Goal: Information Seeking & Learning: Check status

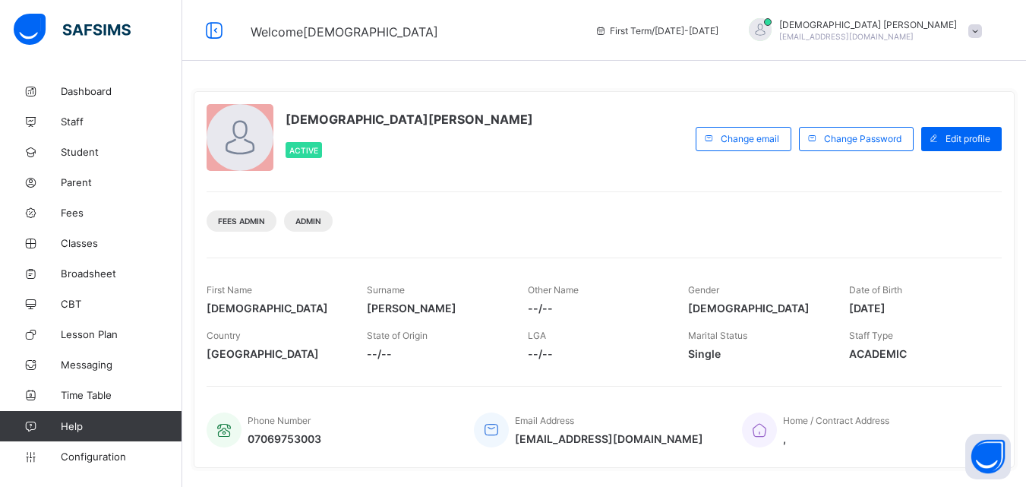
click at [860, 242] on div "[DEMOGRAPHIC_DATA][PERSON_NAME] Active Change email Change Password Edit profil…" at bounding box center [604, 279] width 821 height 377
click at [82, 217] on span "Fees" at bounding box center [122, 213] width 122 height 12
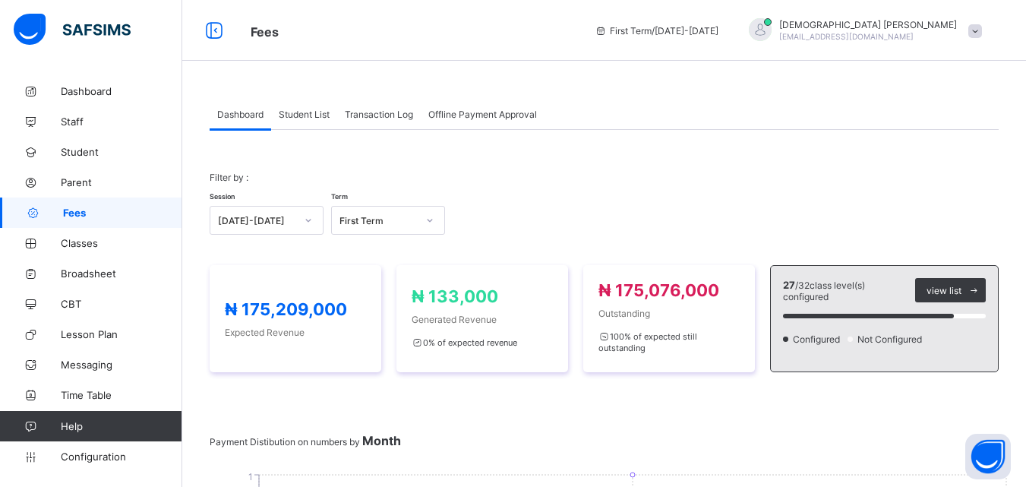
click at [307, 111] on span "Student List" at bounding box center [304, 114] width 51 height 11
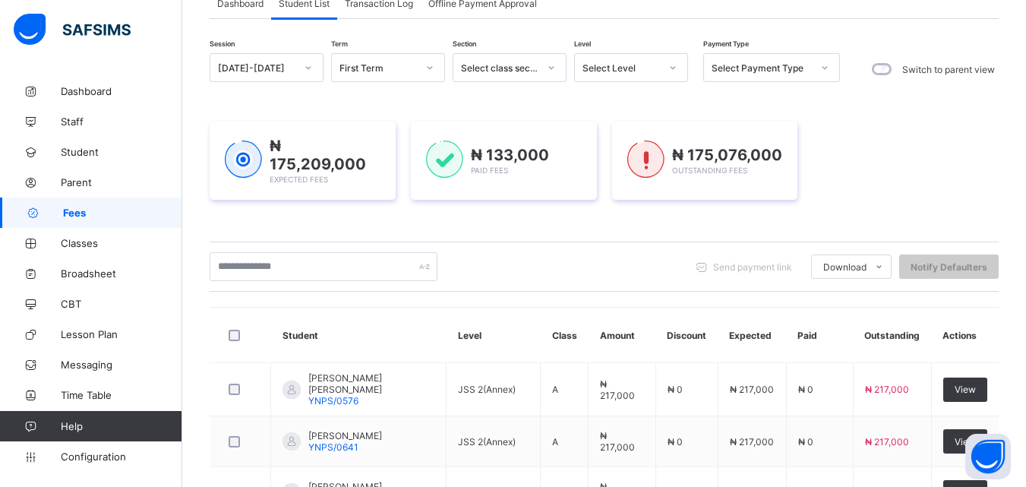
scroll to position [152, 0]
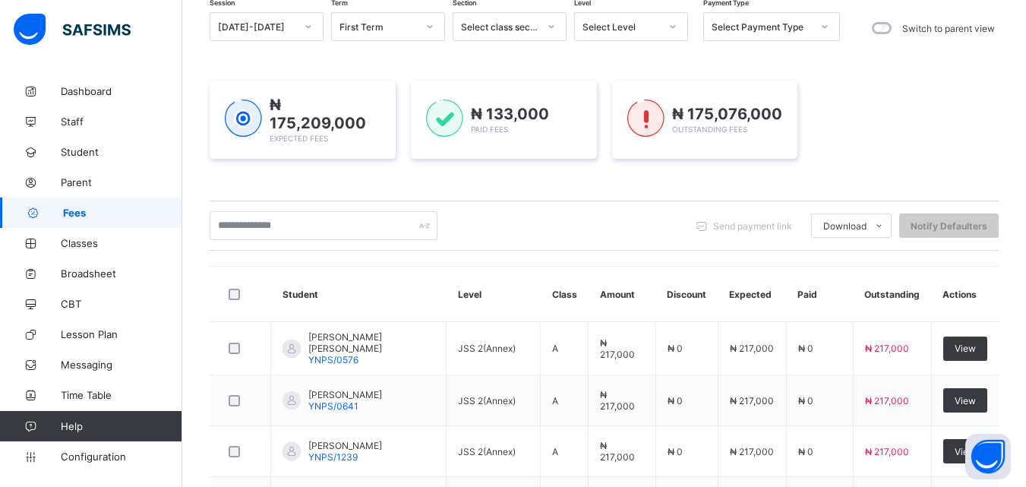
click at [978, 298] on th "Actions" at bounding box center [965, 294] width 68 height 55
click at [976, 294] on th "Actions" at bounding box center [965, 294] width 68 height 55
click at [973, 292] on th "Actions" at bounding box center [965, 294] width 68 height 55
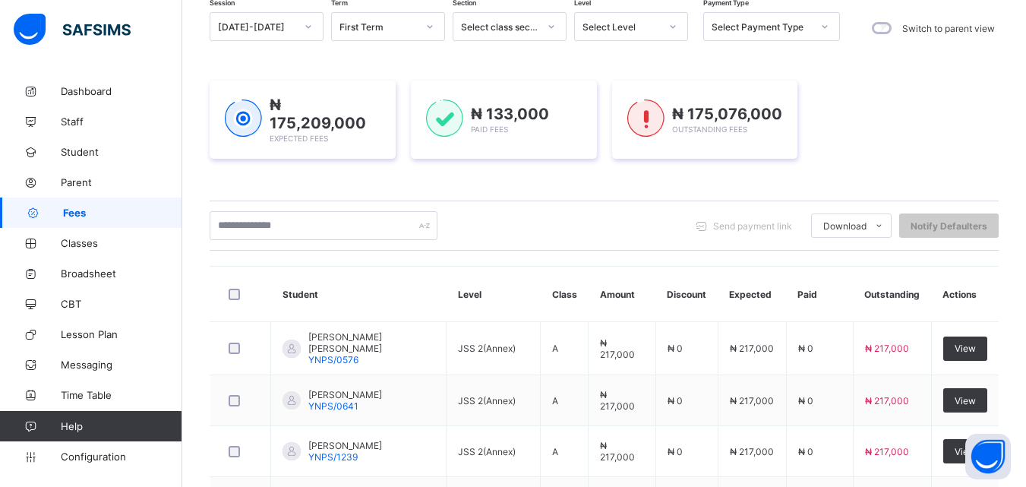
click at [973, 292] on th "Actions" at bounding box center [965, 294] width 68 height 55
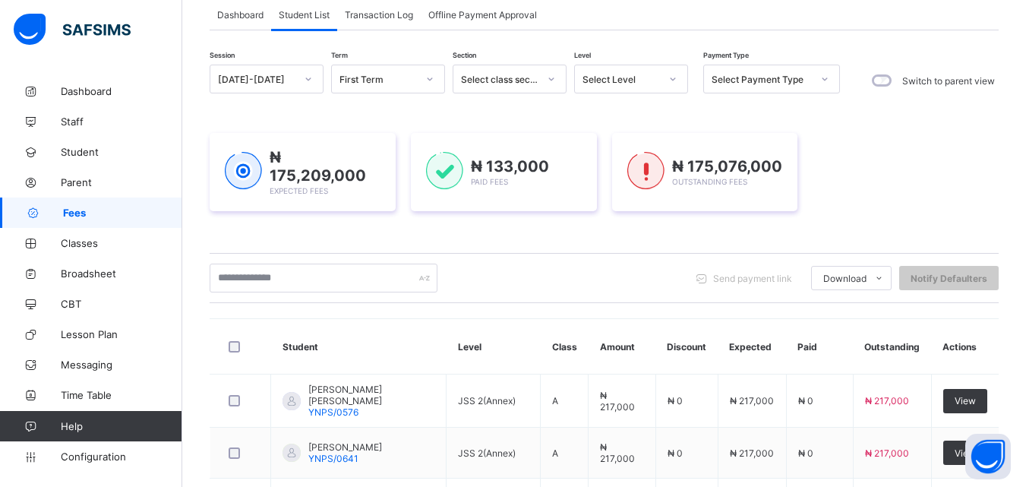
scroll to position [75, 0]
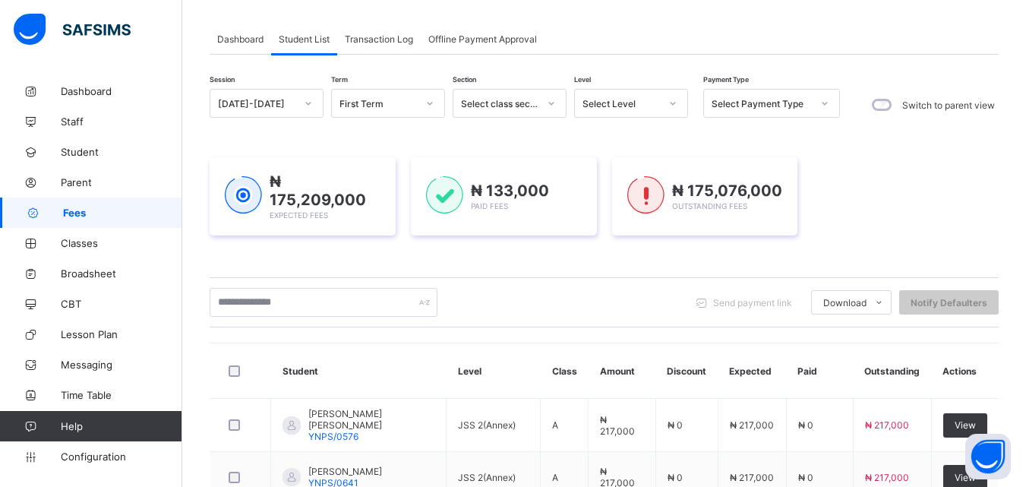
click at [387, 41] on span "Transaction Log" at bounding box center [379, 38] width 68 height 11
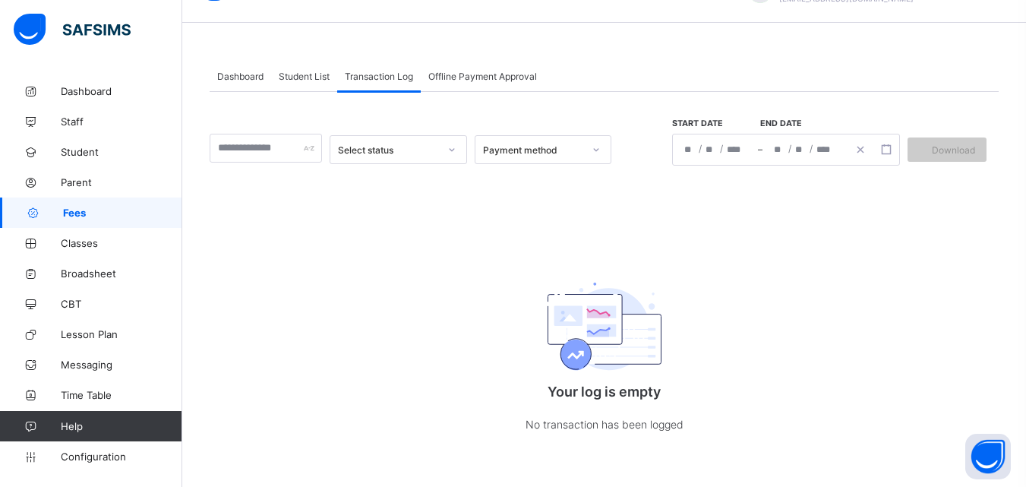
scroll to position [39, 0]
click at [487, 77] on span "Offline Payment Approval" at bounding box center [482, 76] width 109 height 11
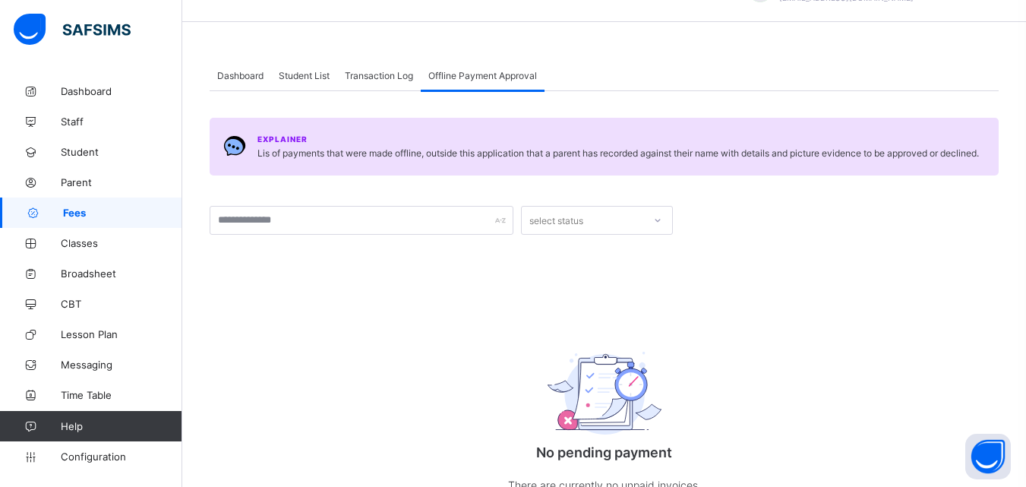
scroll to position [75, 0]
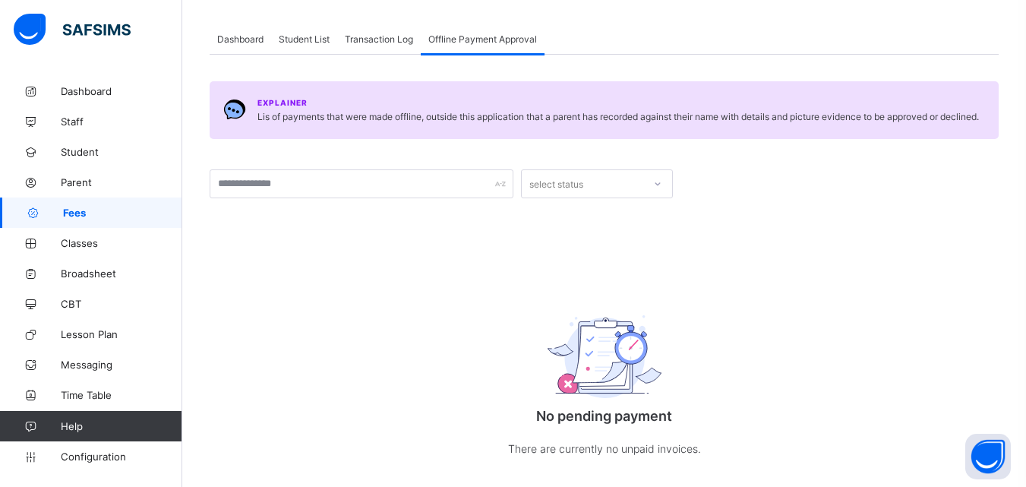
click at [95, 208] on span "Fees" at bounding box center [122, 213] width 119 height 12
click at [88, 212] on span "Fees" at bounding box center [122, 213] width 119 height 12
click at [84, 215] on span "Fees" at bounding box center [122, 213] width 119 height 12
click at [289, 35] on span "Student List" at bounding box center [304, 38] width 51 height 11
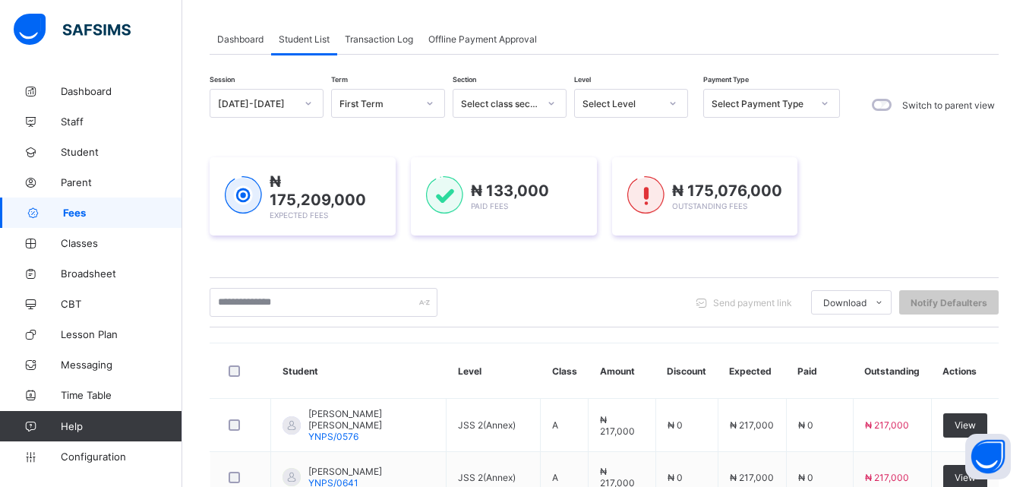
click at [677, 106] on div at bounding box center [673, 103] width 26 height 24
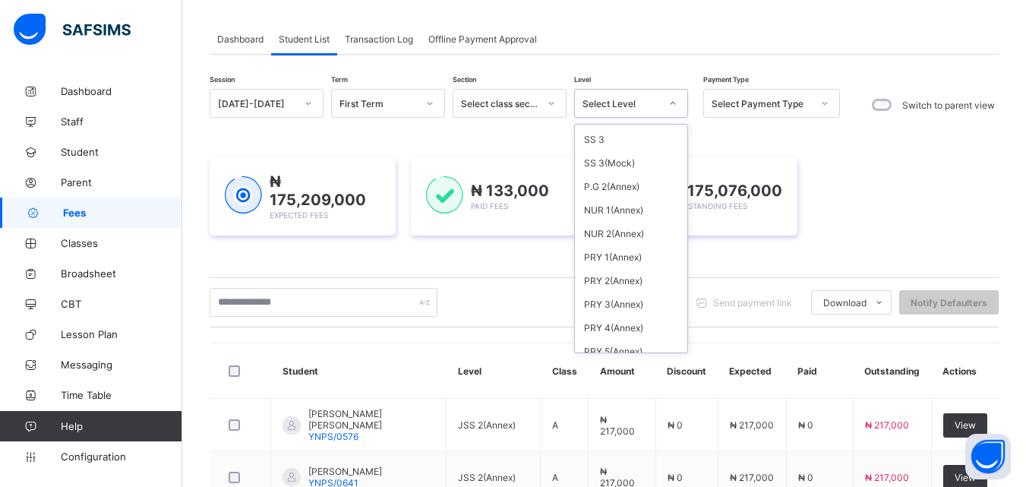
scroll to position [549, 0]
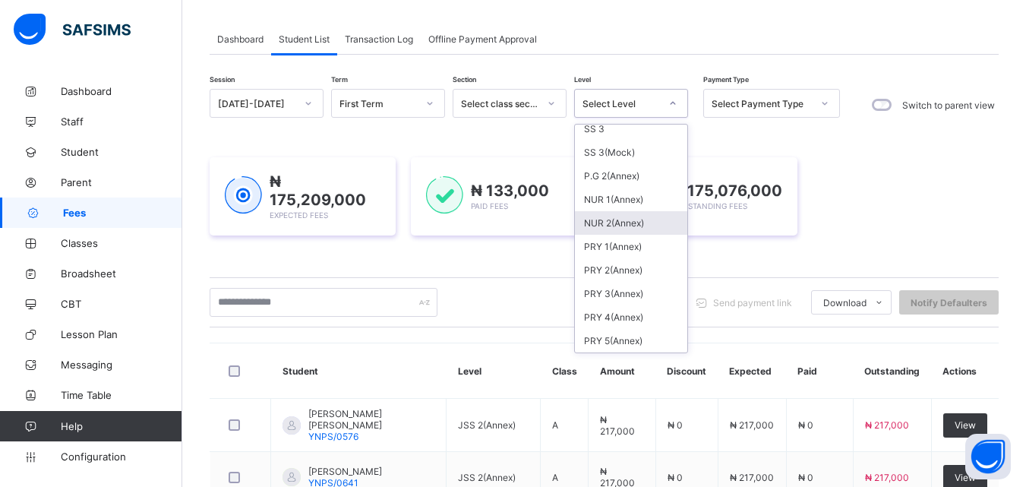
click at [620, 219] on div "NUR 2(Annex)" at bounding box center [631, 223] width 112 height 24
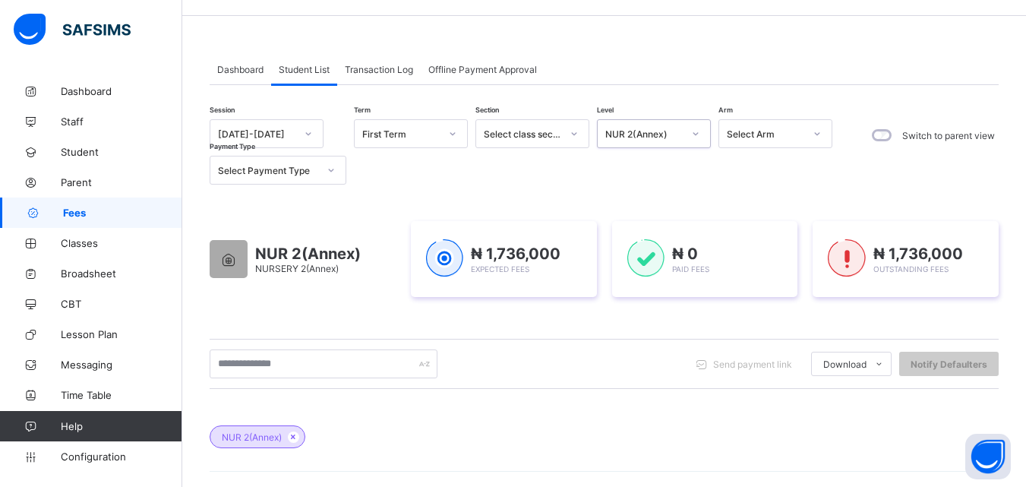
scroll to position [0, 0]
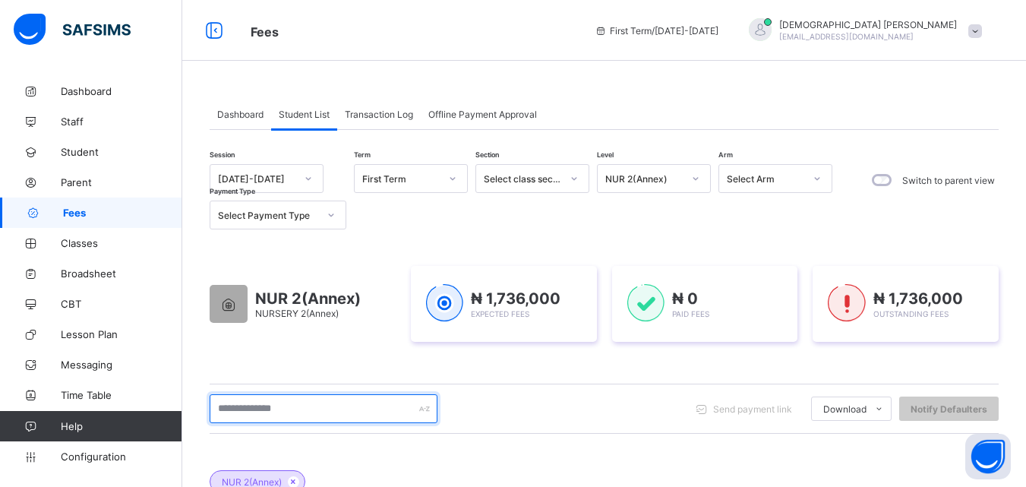
click at [355, 412] on input "text" at bounding box center [324, 408] width 228 height 29
drag, startPoint x: 355, startPoint y: 412, endPoint x: 355, endPoint y: 405, distance: 7.6
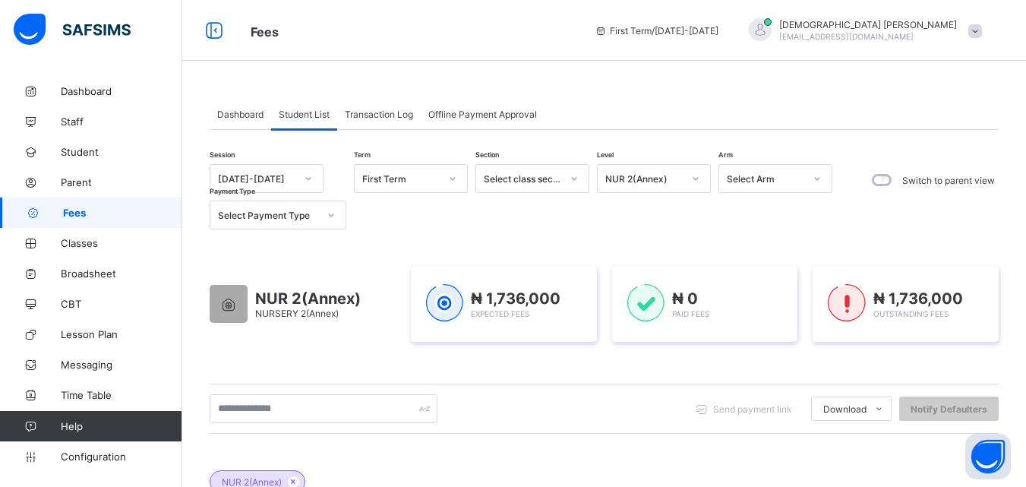
drag, startPoint x: 355, startPoint y: 405, endPoint x: 680, endPoint y: 371, distance: 327.6
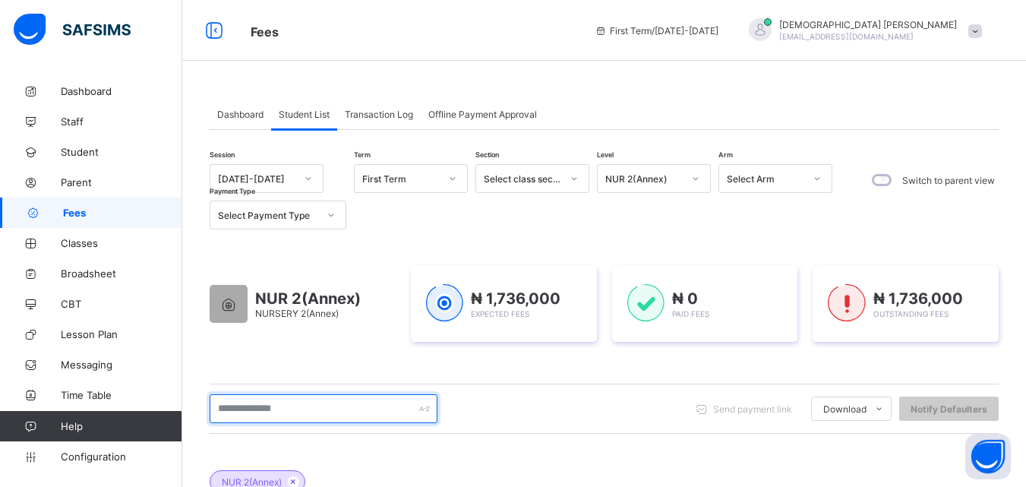
click at [250, 408] on input "text" at bounding box center [324, 408] width 228 height 29
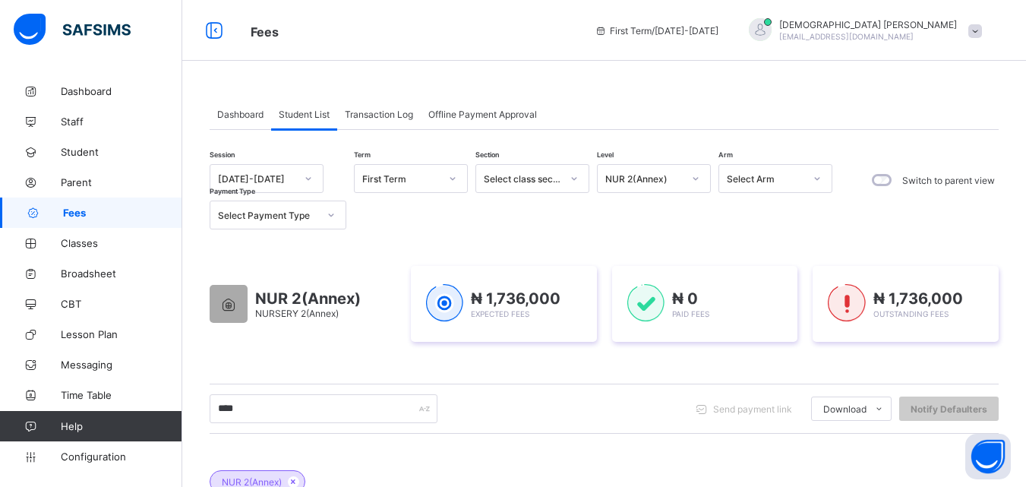
click at [506, 438] on div "Session [DATE]-[DATE] Term First Term Section Select class section Level NUR 2(…" at bounding box center [604, 481] width 789 height 635
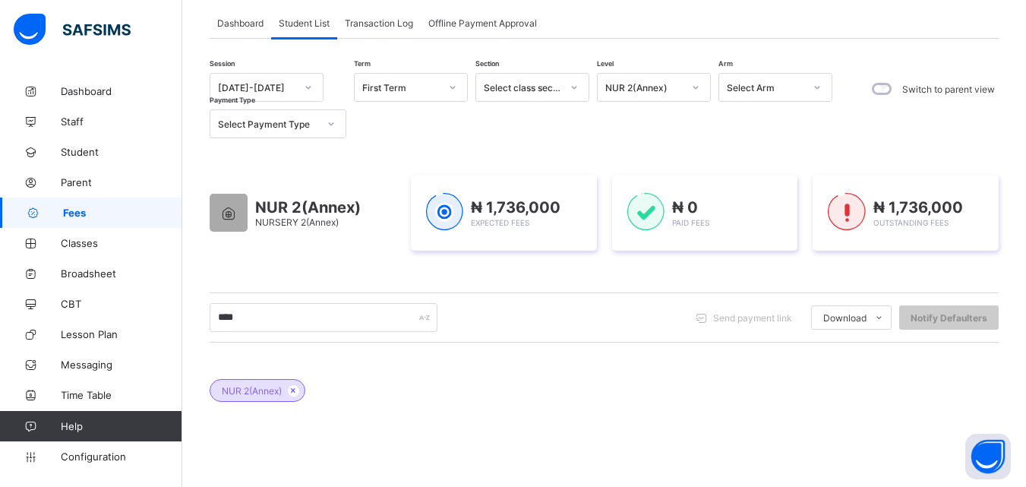
scroll to position [122, 0]
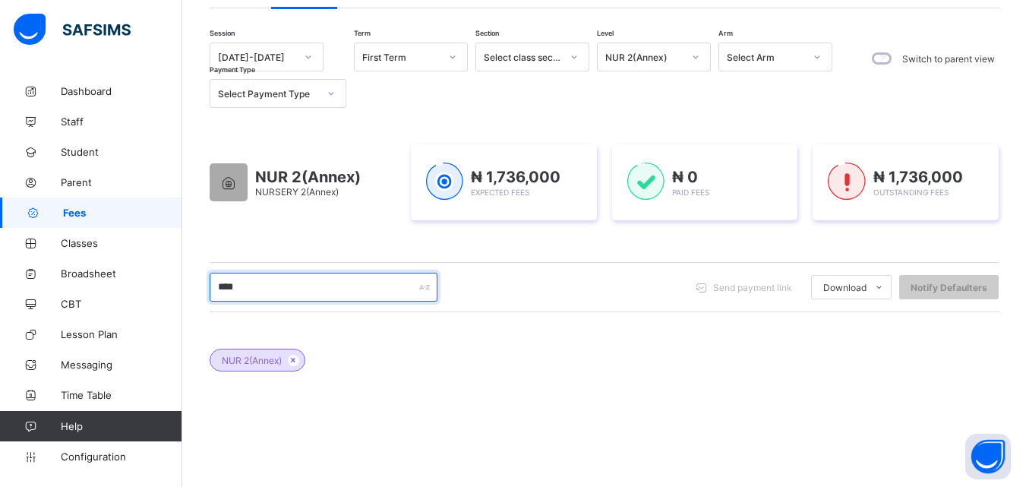
click at [324, 294] on input "****" at bounding box center [324, 287] width 228 height 29
type input "*****"
click at [398, 336] on div "NUR 2(Annex)" at bounding box center [604, 352] width 789 height 53
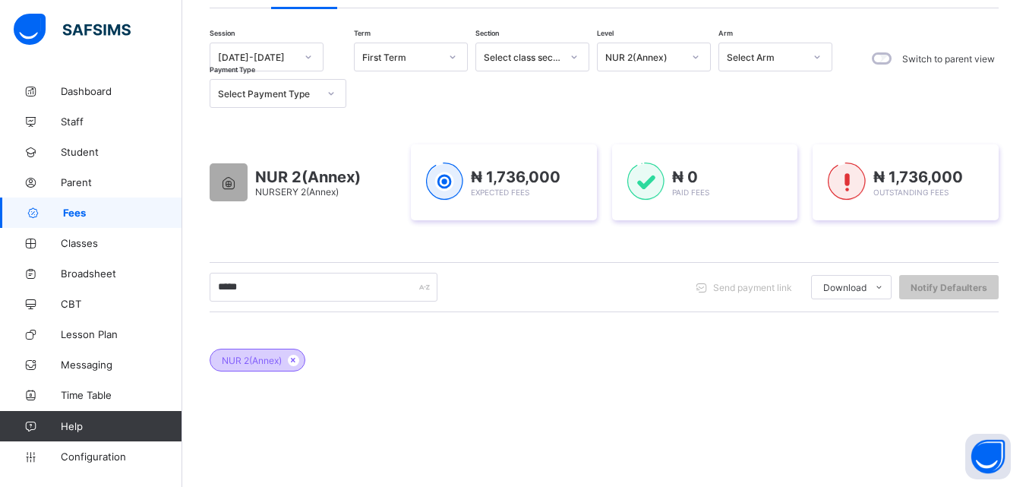
click at [265, 364] on span "NUR 2(Annex)" at bounding box center [252, 360] width 60 height 11
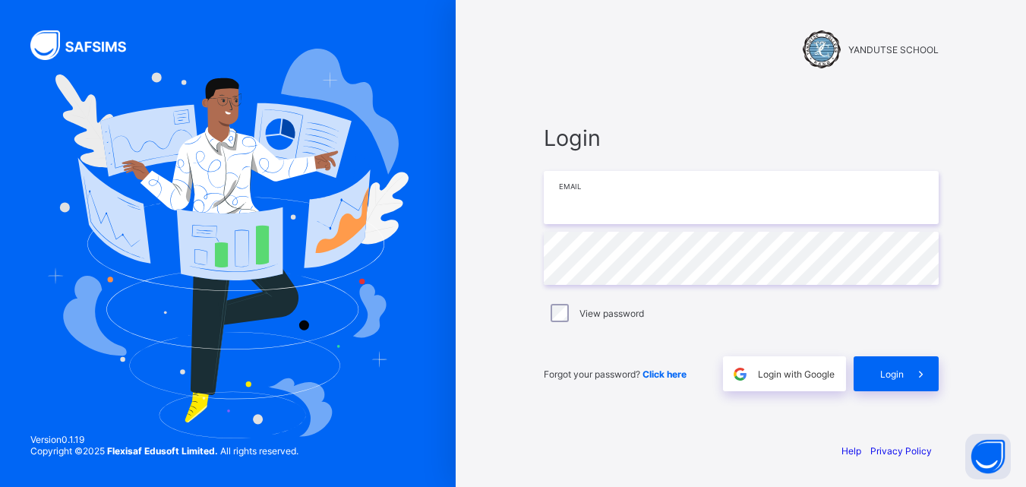
type input "**********"
